Goal: Task Accomplishment & Management: Complete application form

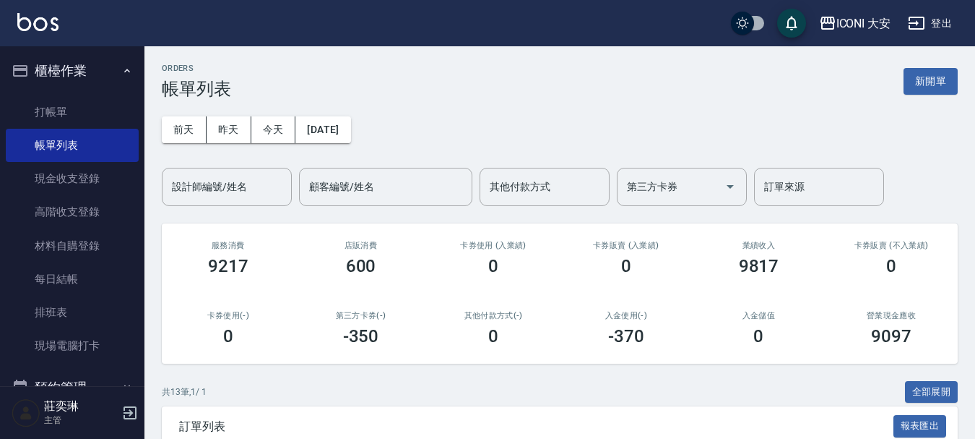
scroll to position [217, 0]
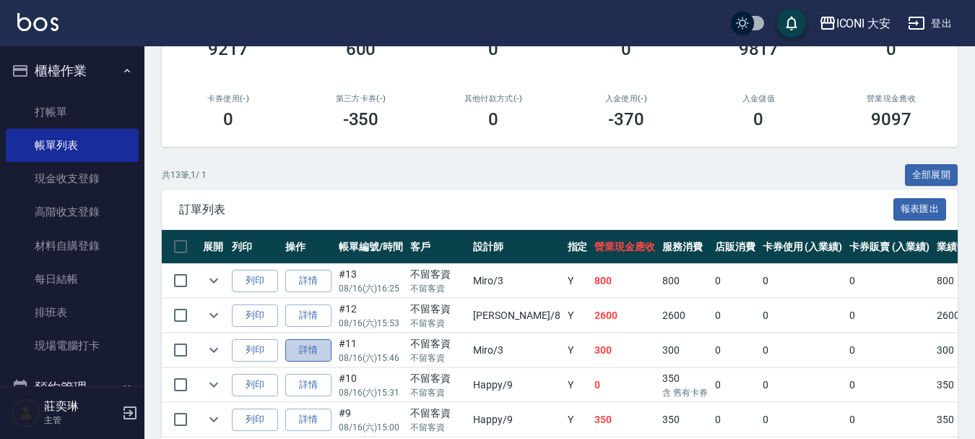
click at [307, 351] on link "詳情" at bounding box center [308, 350] width 46 height 22
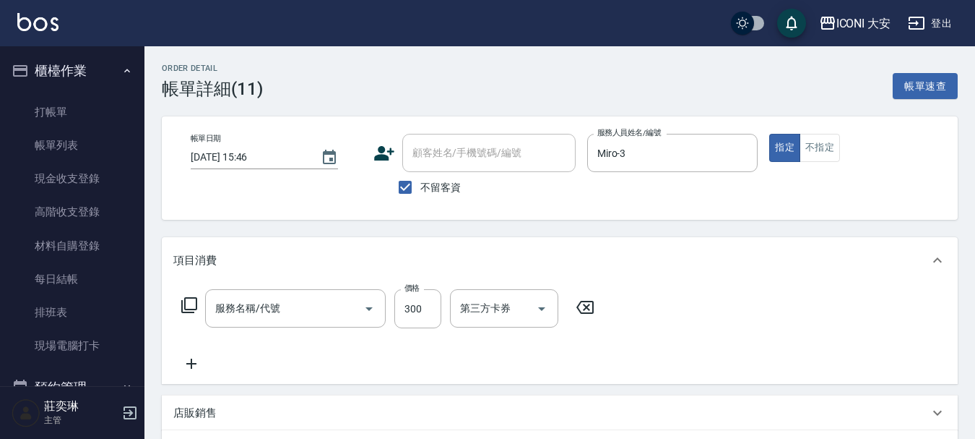
type input "[DATE] 15:46"
checkbox input "true"
type input "Miro-3"
type input "單洗(N102)"
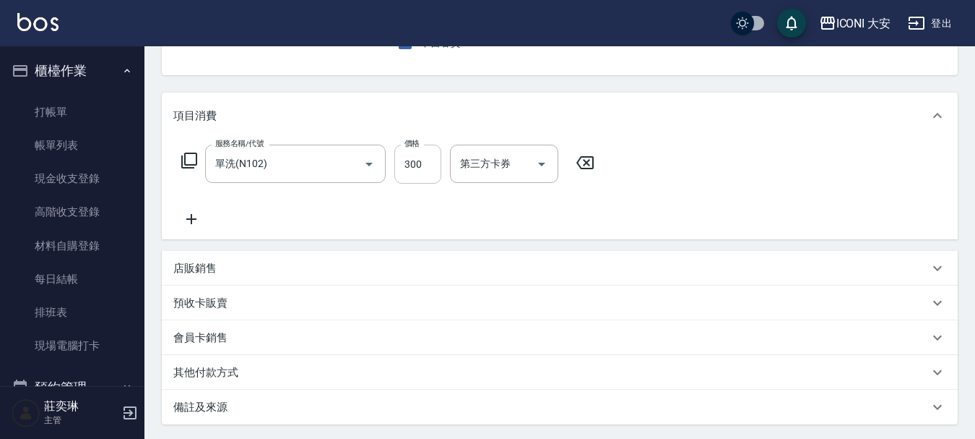
click at [438, 168] on input "300" at bounding box center [417, 163] width 47 height 39
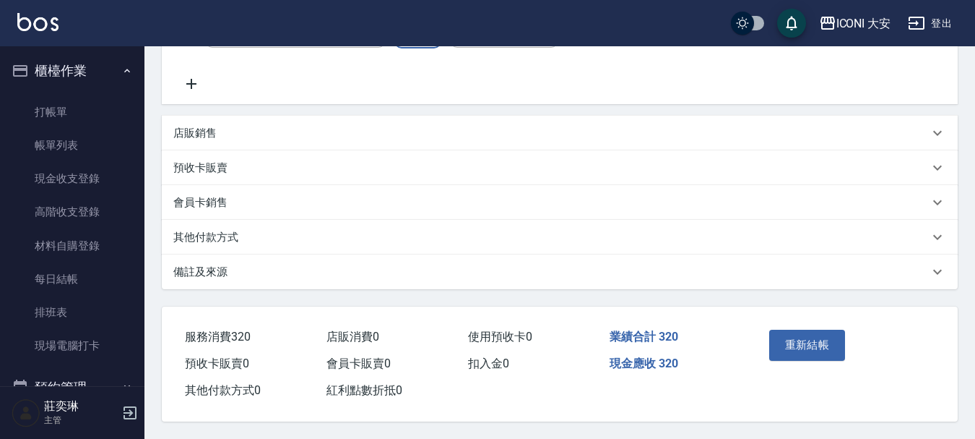
scroll to position [286, 0]
type input "320"
click at [793, 332] on button "重新結帳" at bounding box center [807, 344] width 77 height 30
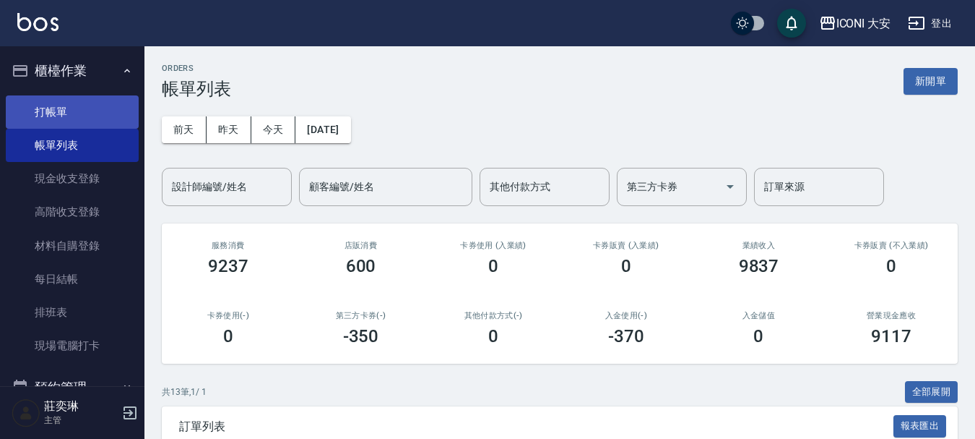
click at [82, 116] on link "打帳單" at bounding box center [72, 111] width 133 height 33
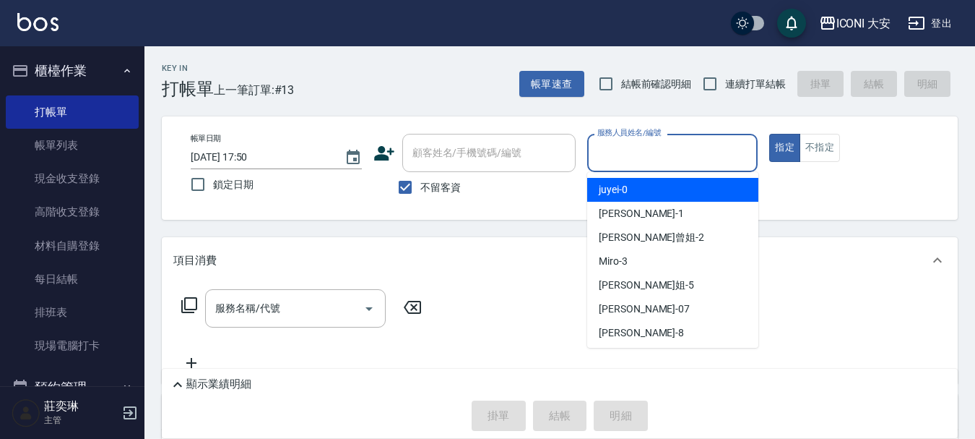
click at [670, 151] on input "服務人員姓名/編號" at bounding box center [673, 152] width 158 height 25
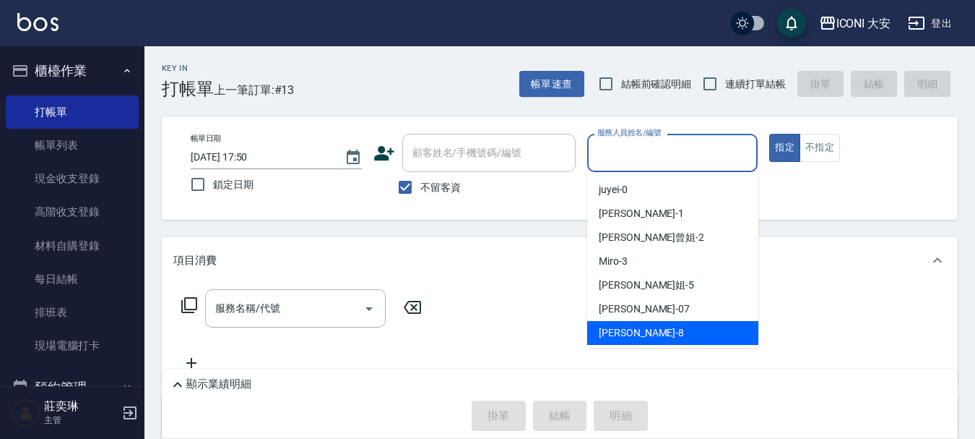
click at [603, 329] on span "Yulisa -8" at bounding box center [641, 332] width 85 height 15
type input "Yulisa-8"
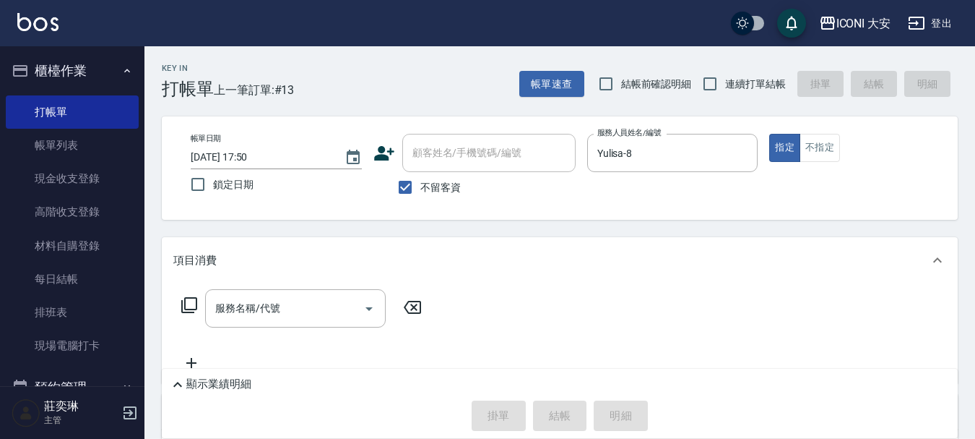
click at [190, 304] on icon at bounding box center [189, 304] width 17 height 17
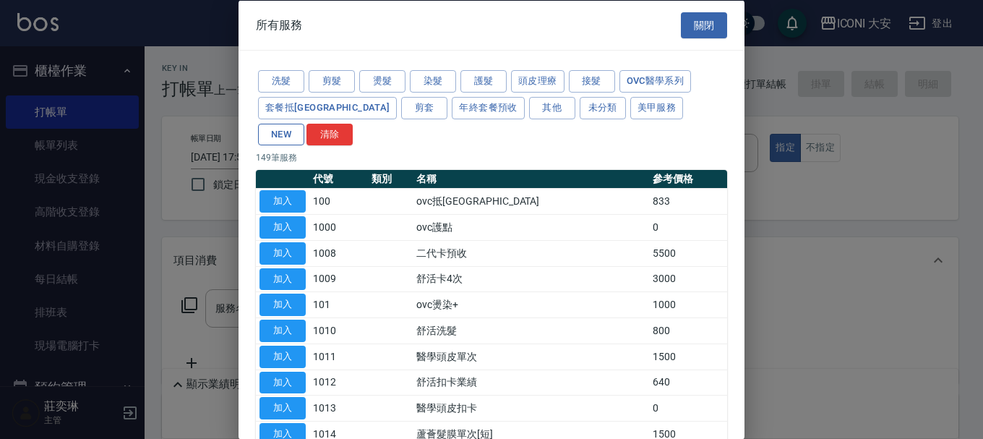
click at [304, 123] on button "NEW" at bounding box center [281, 134] width 46 height 22
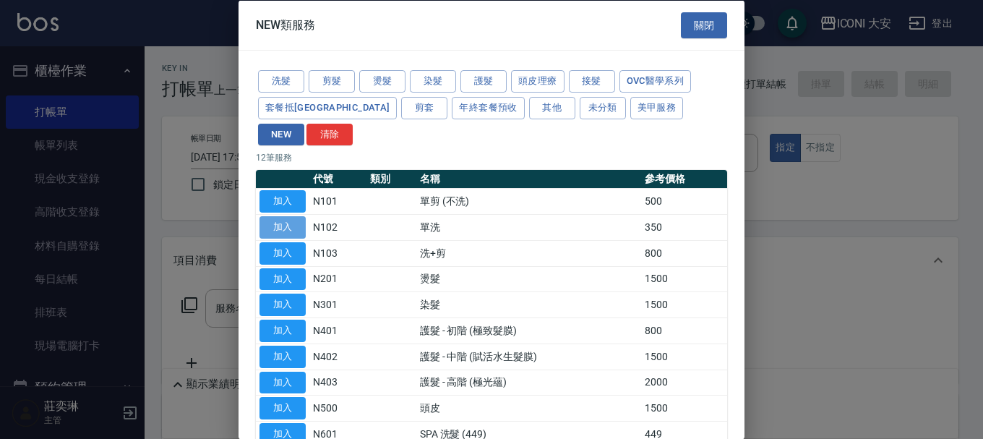
click at [282, 216] on button "加入" at bounding box center [282, 227] width 46 height 22
type input "單洗(N102)"
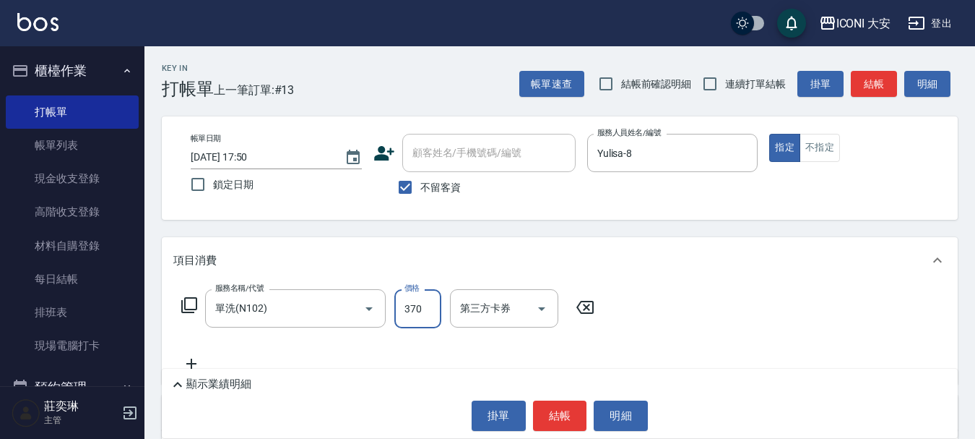
type input "370"
click at [189, 306] on icon at bounding box center [189, 304] width 17 height 17
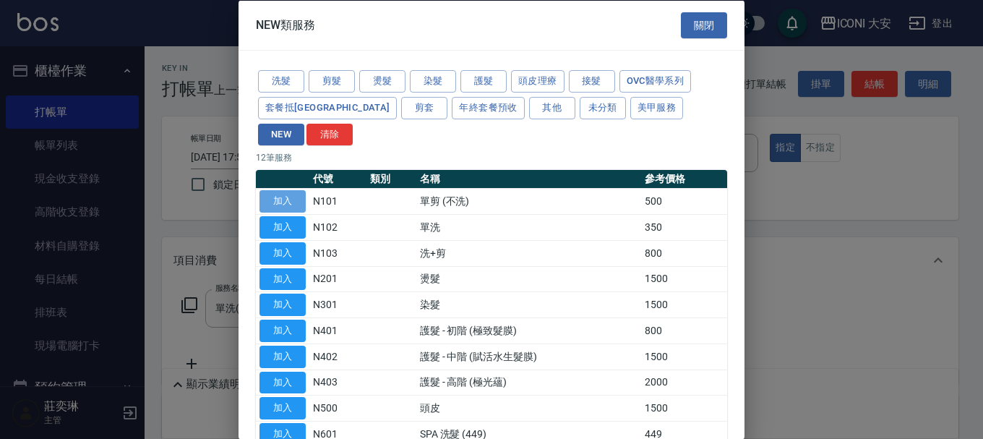
click at [275, 190] on button "加入" at bounding box center [282, 201] width 46 height 22
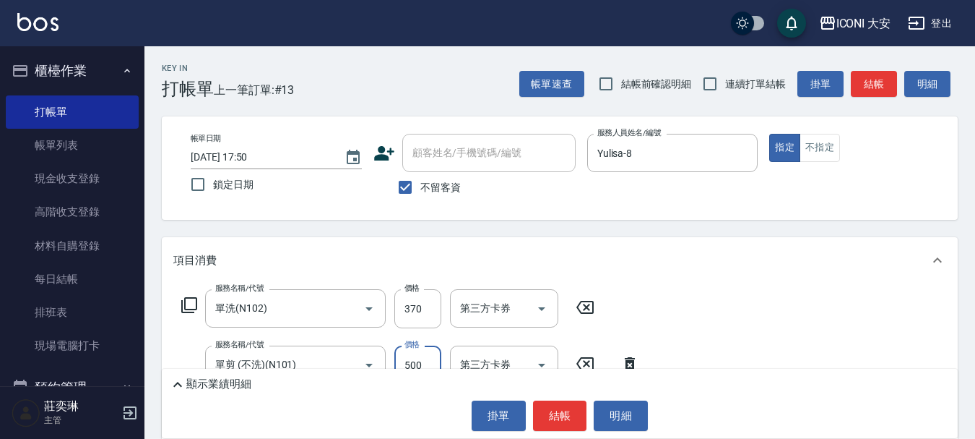
click at [431, 363] on input "500" at bounding box center [417, 364] width 47 height 39
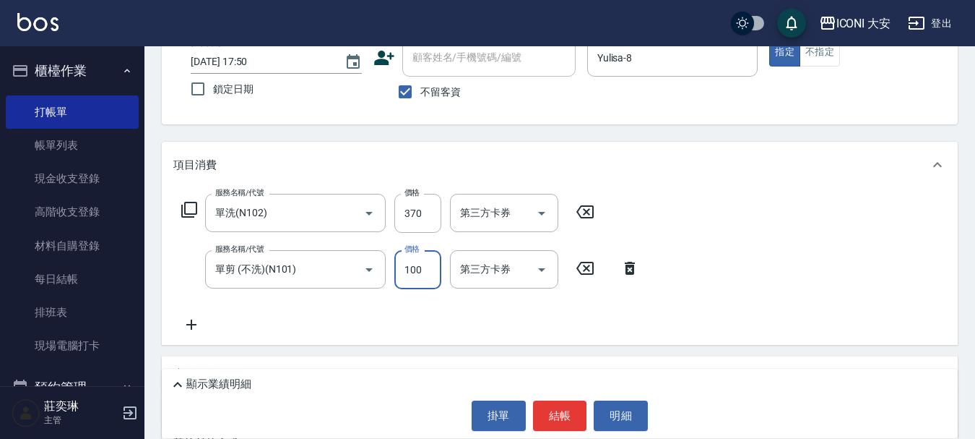
scroll to position [144, 0]
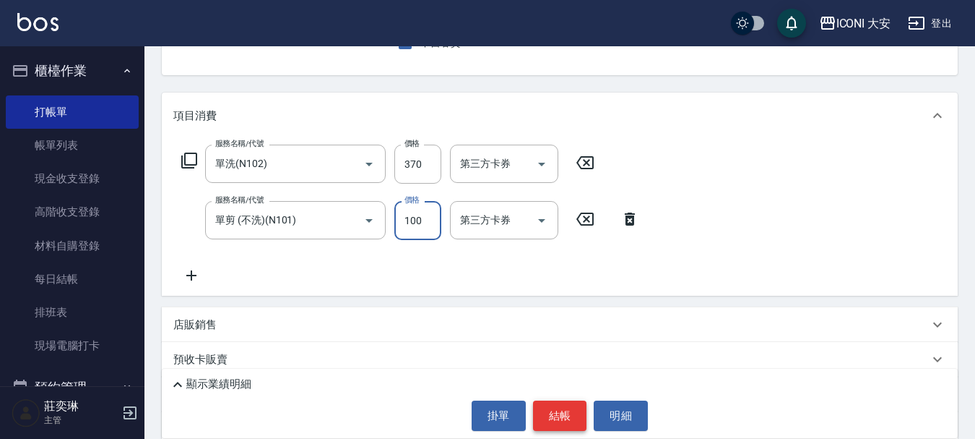
type input "100"
click at [566, 416] on button "結帳" at bounding box center [560, 415] width 54 height 30
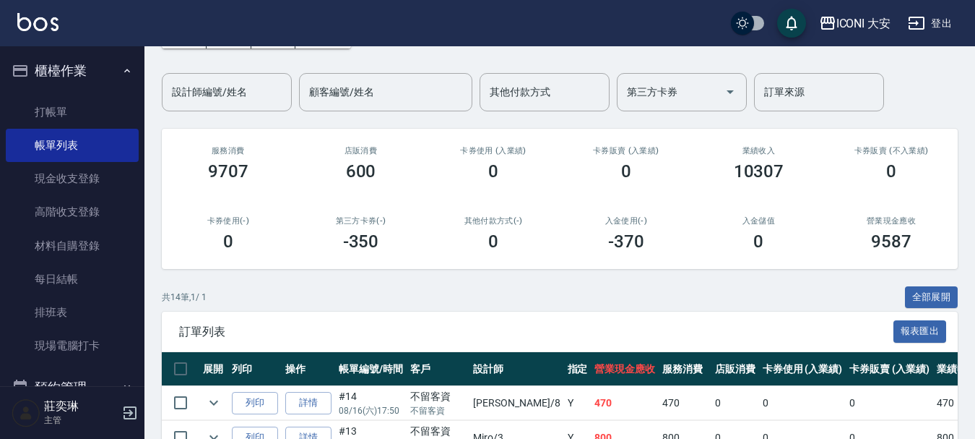
scroll to position [144, 0]
